Goal: Navigation & Orientation: Understand site structure

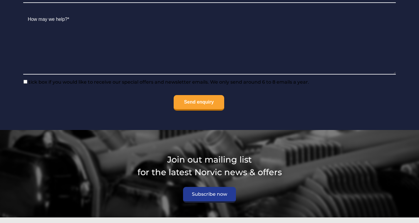
scroll to position [1917, 0]
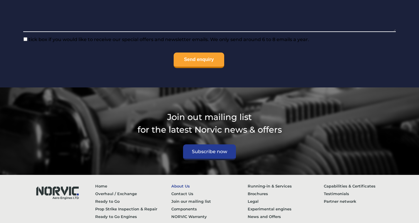
click at [183, 182] on link "About Us" at bounding box center [209, 186] width 76 height 8
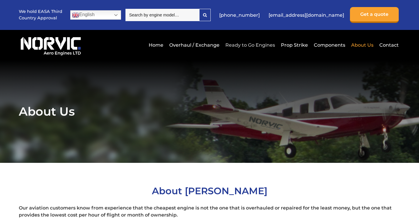
click at [255, 45] on link "Ready to Go Engines" at bounding box center [250, 45] width 53 height 14
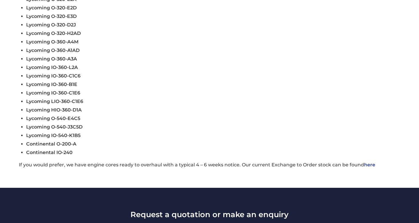
scroll to position [264, 0]
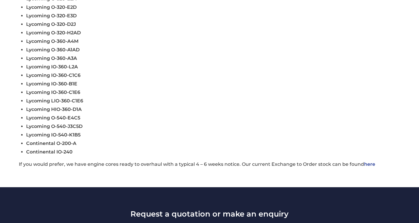
click at [368, 165] on link "here" at bounding box center [369, 164] width 11 height 6
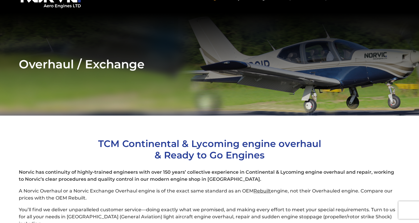
scroll to position [88, 0]
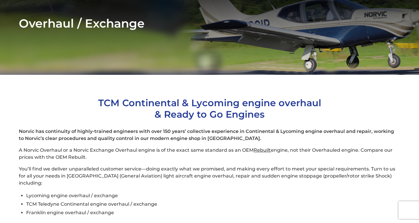
click at [84, 117] on h1 "TCM Continental & Lycoming engine overhaul & Ready to Go Engines" at bounding box center [209, 108] width 381 height 23
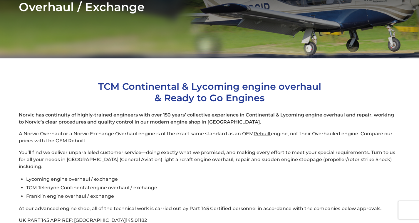
scroll to position [0, 0]
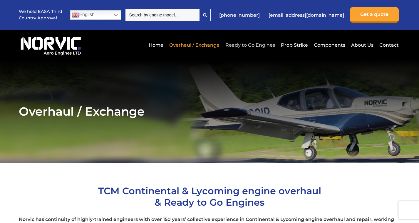
click at [251, 45] on link "Ready to Go Engines" at bounding box center [250, 45] width 53 height 14
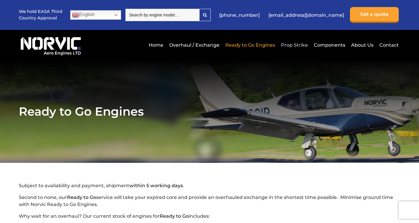
click at [299, 45] on link "Prop Strike" at bounding box center [294, 45] width 30 height 14
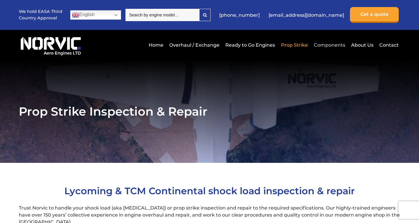
click at [331, 43] on link "Components" at bounding box center [329, 45] width 34 height 14
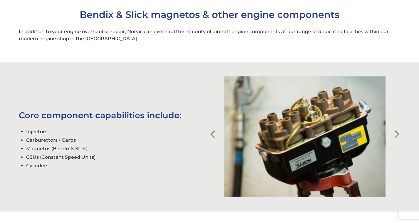
scroll to position [205, 0]
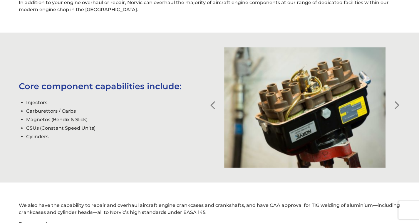
click at [397, 104] on button "Next" at bounding box center [397, 101] width 6 height 6
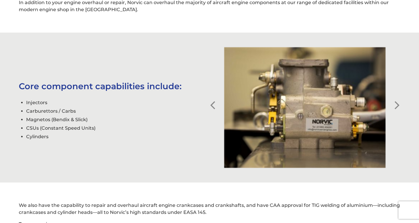
click at [397, 104] on button "Next" at bounding box center [397, 101] width 6 height 6
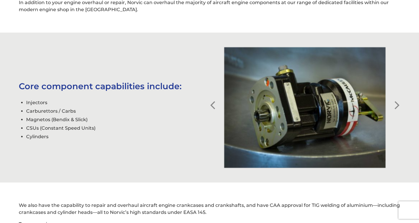
click at [397, 104] on button "Next" at bounding box center [397, 101] width 6 height 6
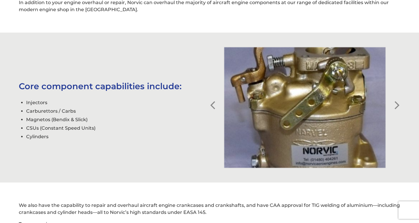
click at [397, 104] on button "Next" at bounding box center [397, 101] width 6 height 6
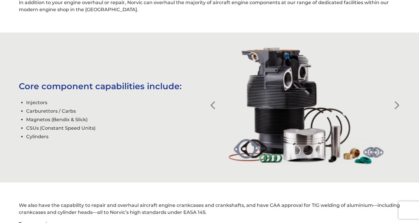
click at [397, 104] on button "Next" at bounding box center [397, 101] width 6 height 6
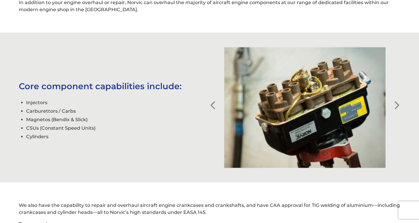
click at [397, 104] on button "Next" at bounding box center [397, 101] width 6 height 6
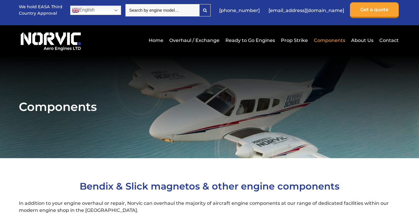
scroll to position [0, 0]
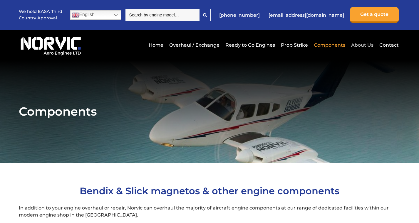
click at [362, 46] on link "About Us" at bounding box center [361, 45] width 25 height 14
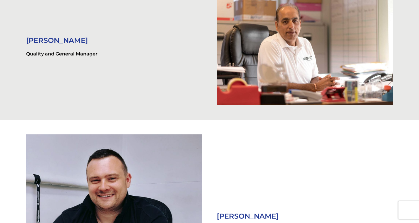
scroll to position [851, 0]
